Goal: Task Accomplishment & Management: Manage account settings

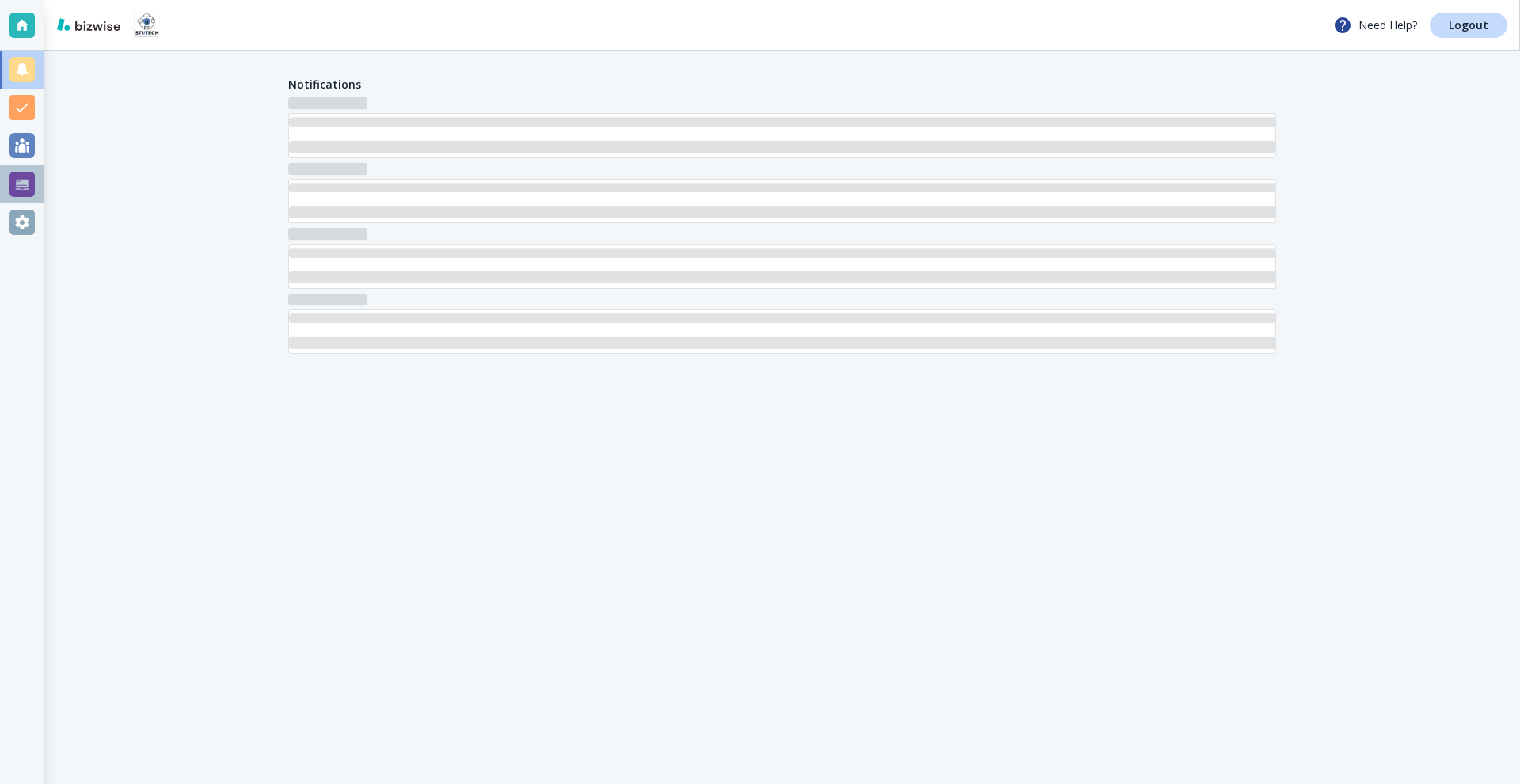
click at [3, 186] on div at bounding box center [22, 185] width 44 height 38
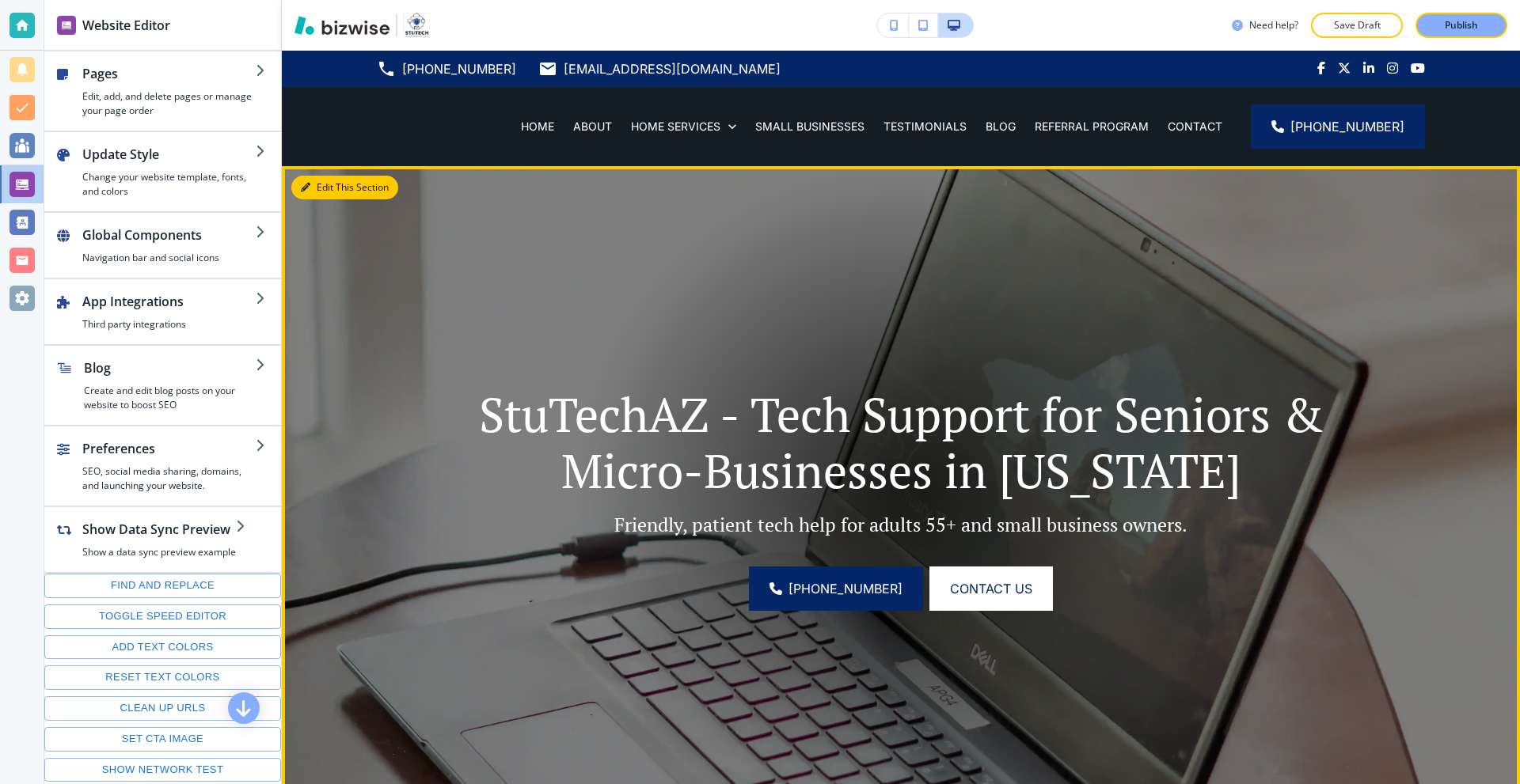
click at [333, 194] on button "Edit This Section" at bounding box center [344, 187] width 107 height 23
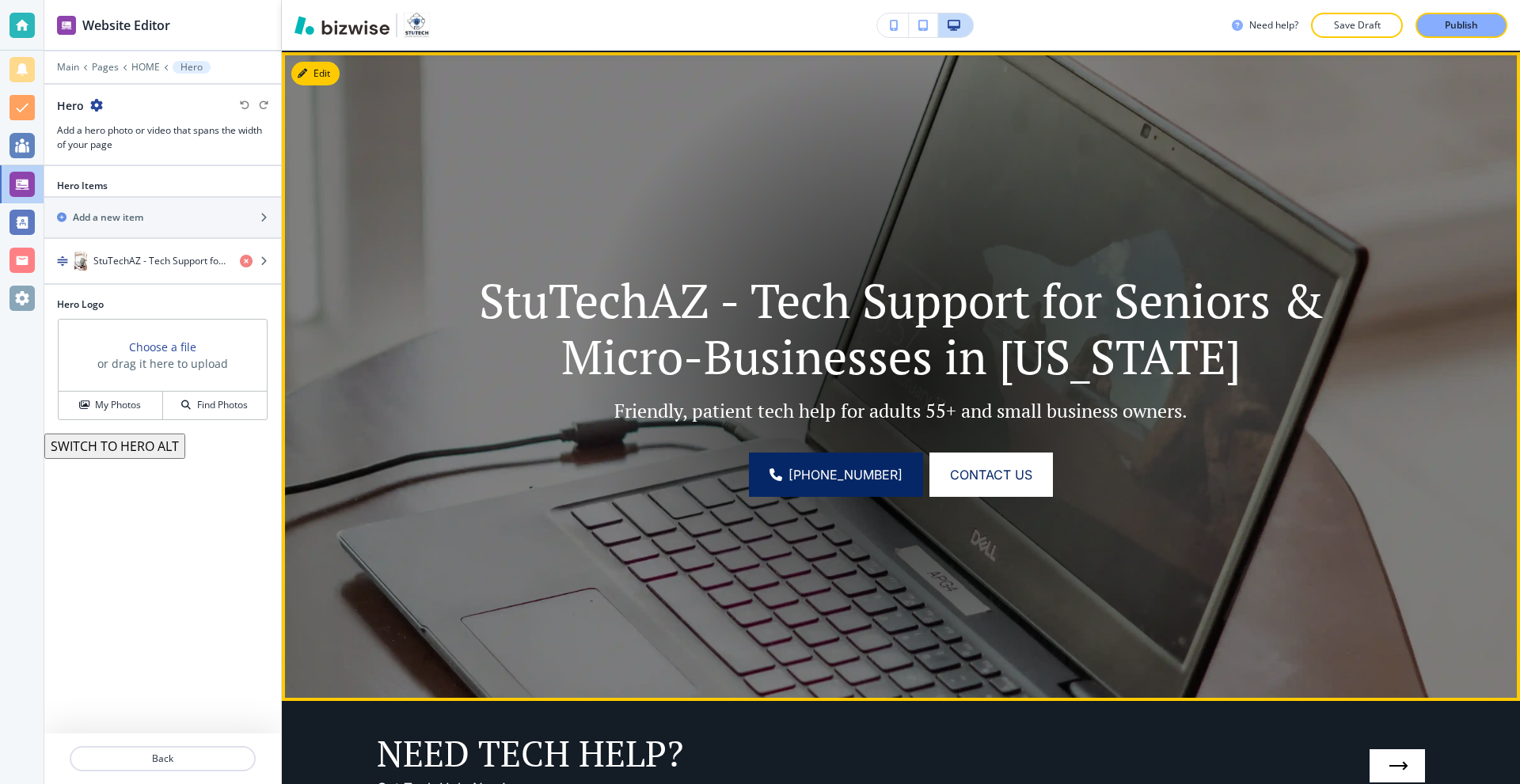
scroll to position [116, 0]
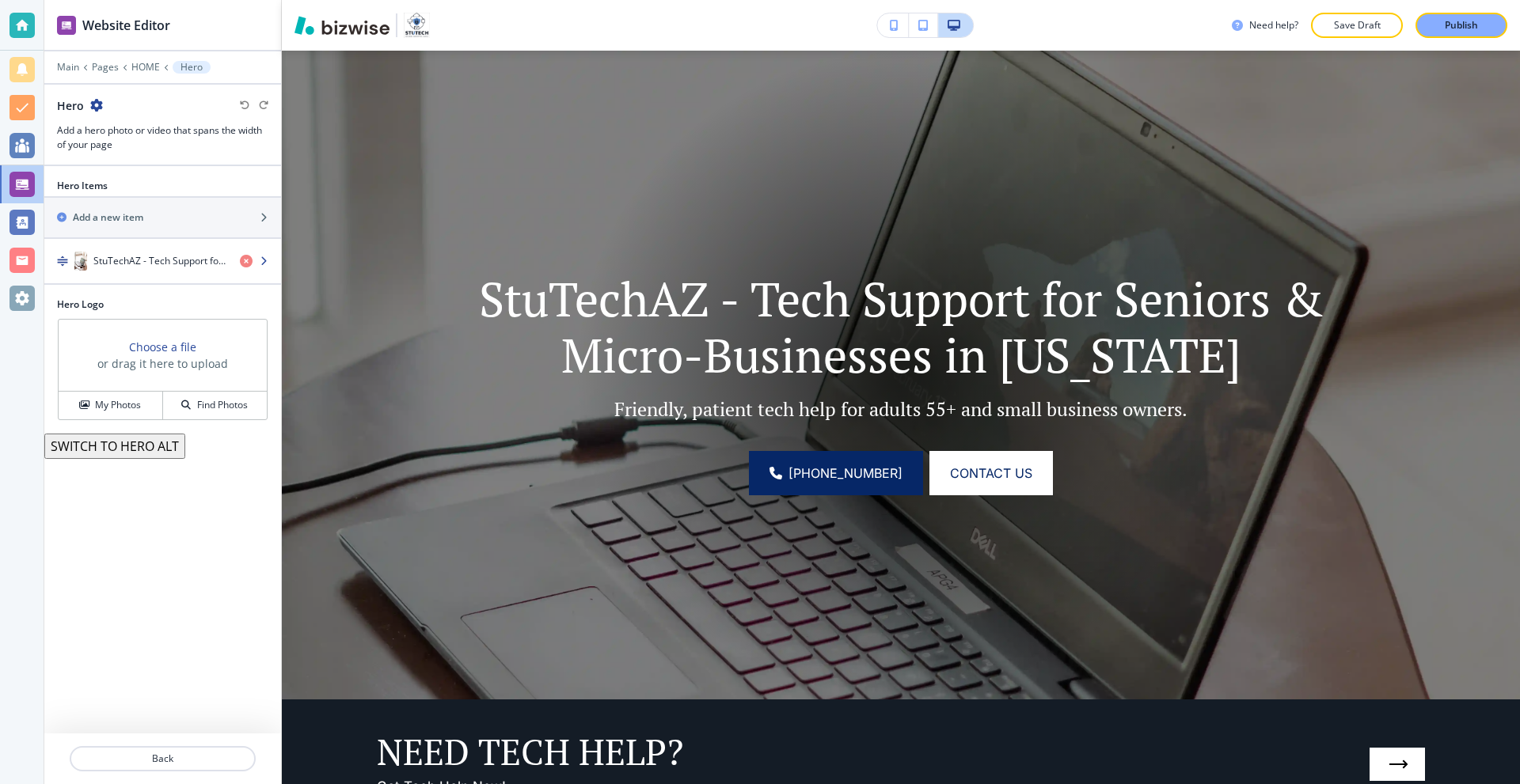
click at [140, 272] on div "button" at bounding box center [162, 277] width 237 height 13
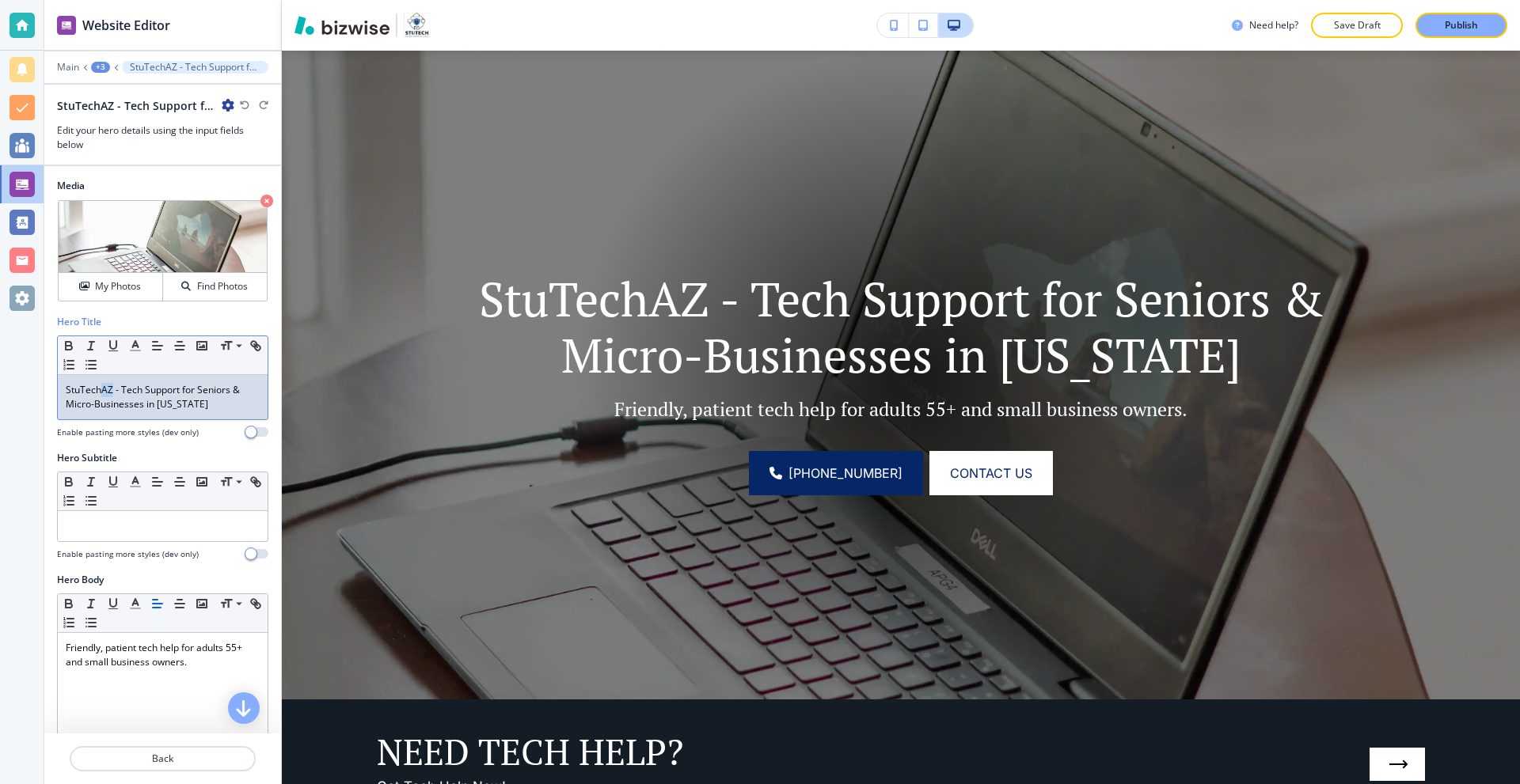
drag, startPoint x: 112, startPoint y: 390, endPoint x: 103, endPoint y: 392, distance: 9.2
click at [103, 392] on p "StuTechAZ - Tech Support for Seniors & Micro-Businesses in Arizona" at bounding box center [162, 397] width 194 height 29
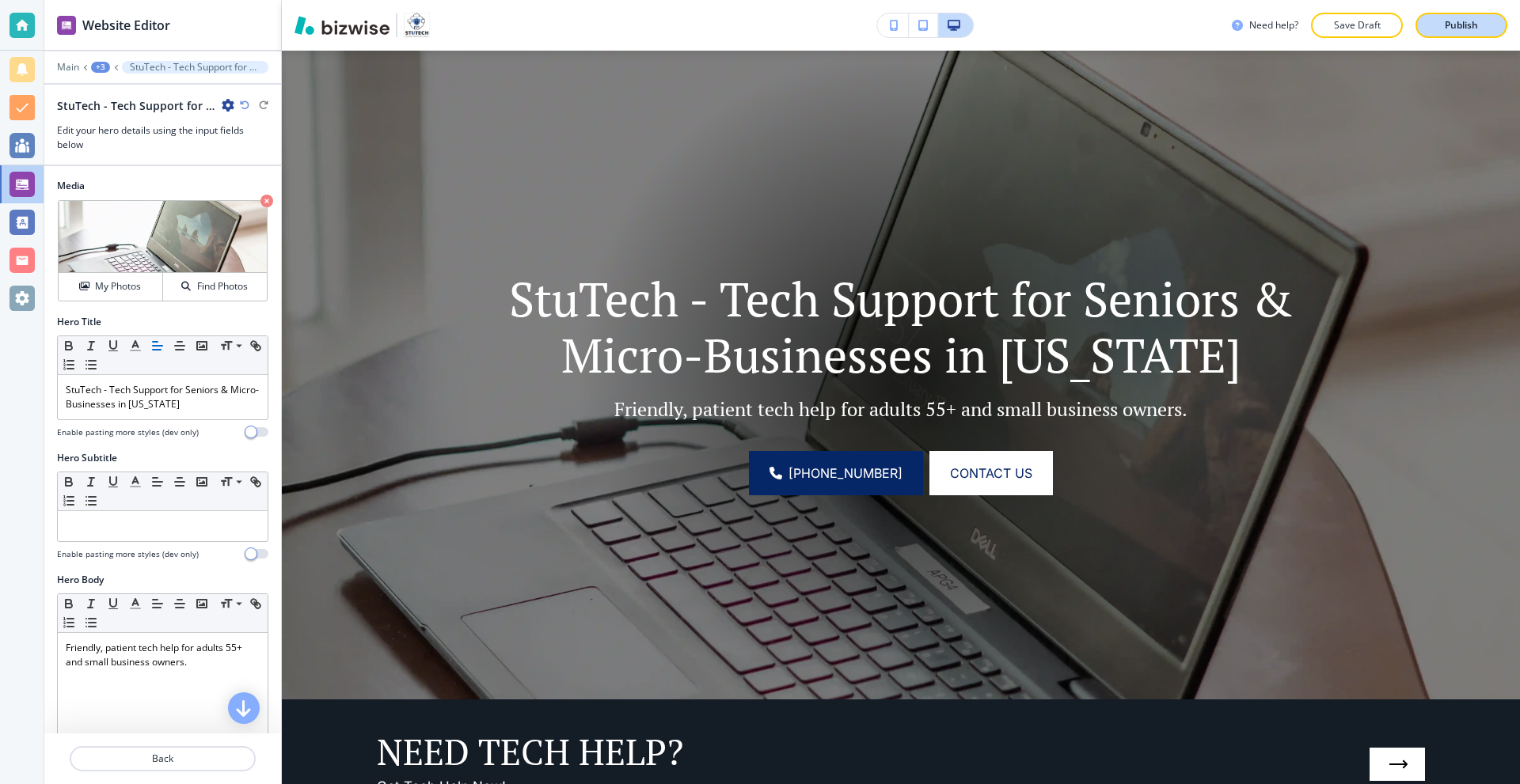
drag, startPoint x: 1452, startPoint y: 21, endPoint x: 967, endPoint y: 5, distance: 485.3
click at [1452, 21] on p "Publish" at bounding box center [1461, 25] width 33 height 14
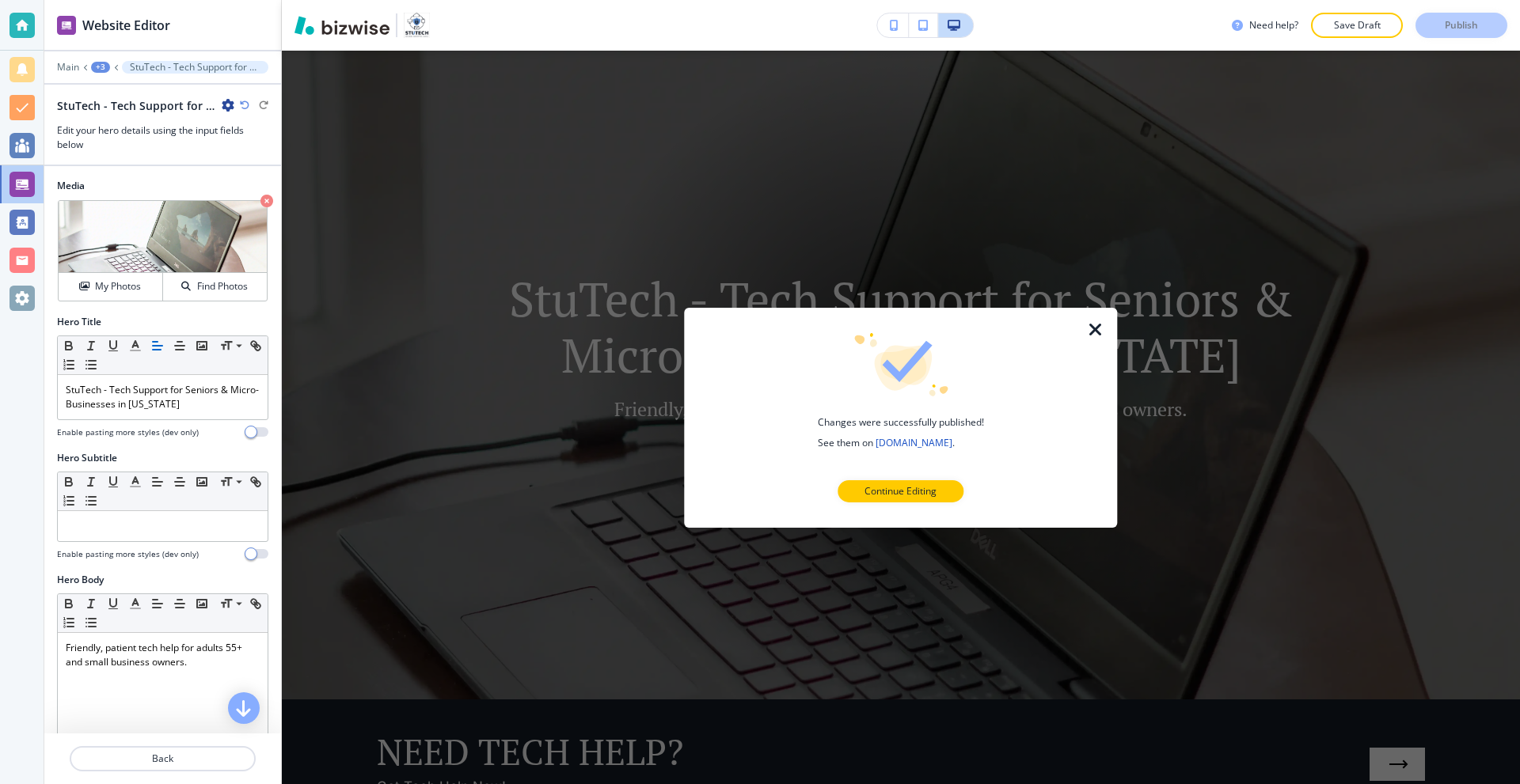
click at [1094, 334] on icon "button" at bounding box center [1095, 329] width 19 height 19
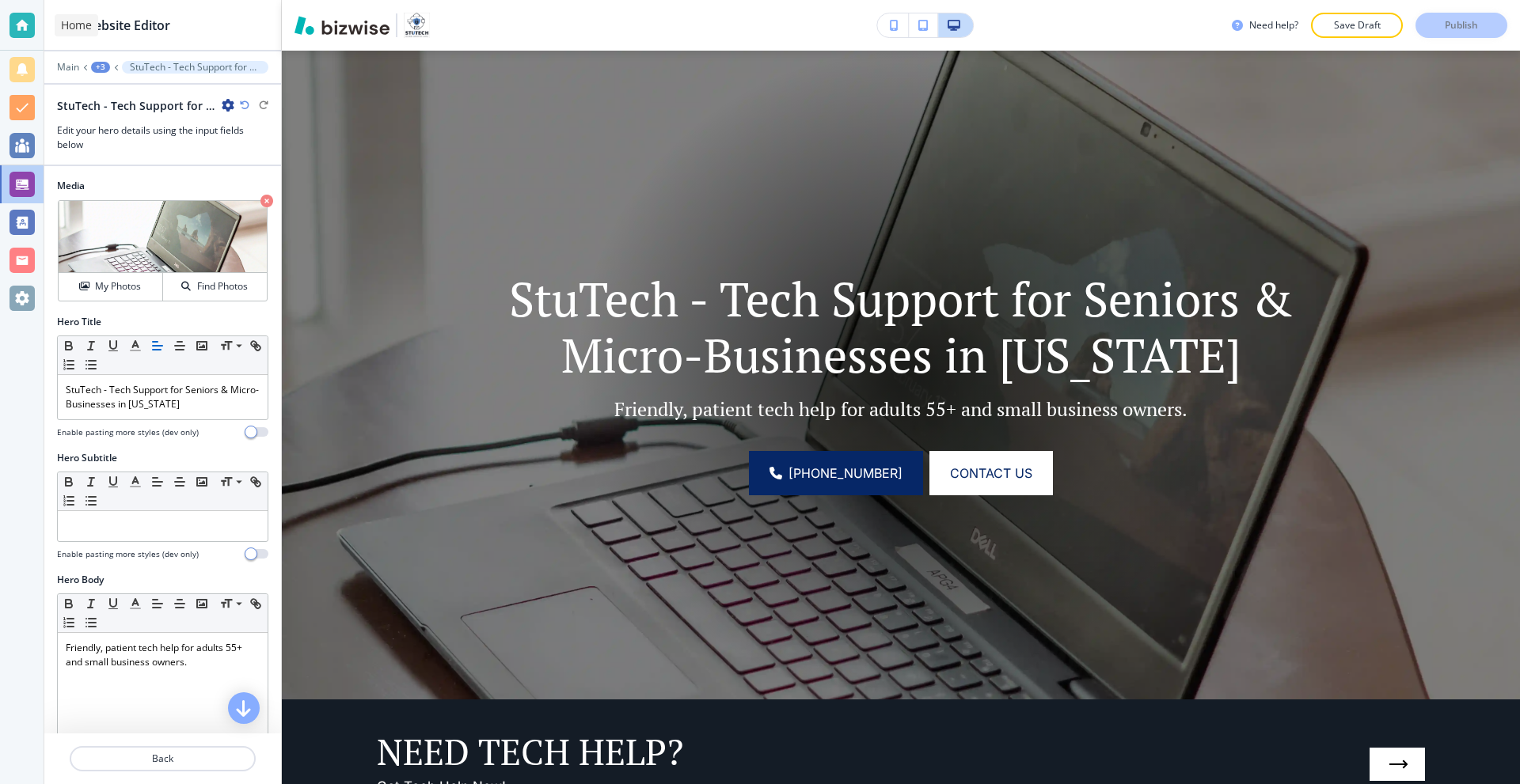
click at [24, 24] on div at bounding box center [22, 25] width 25 height 25
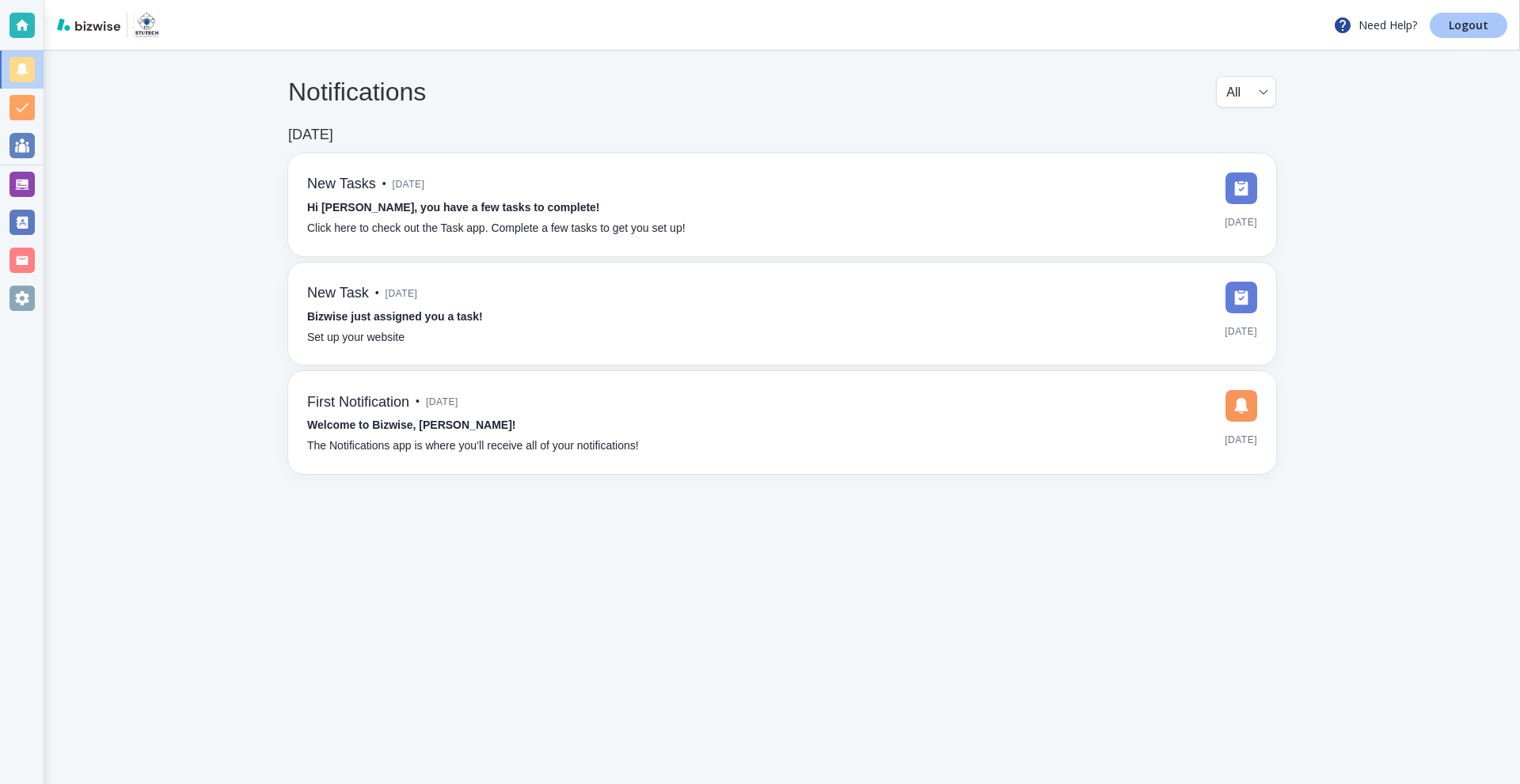
click at [1456, 23] on p "Logout" at bounding box center [1468, 25] width 39 height 11
